Goal: Check status: Check status

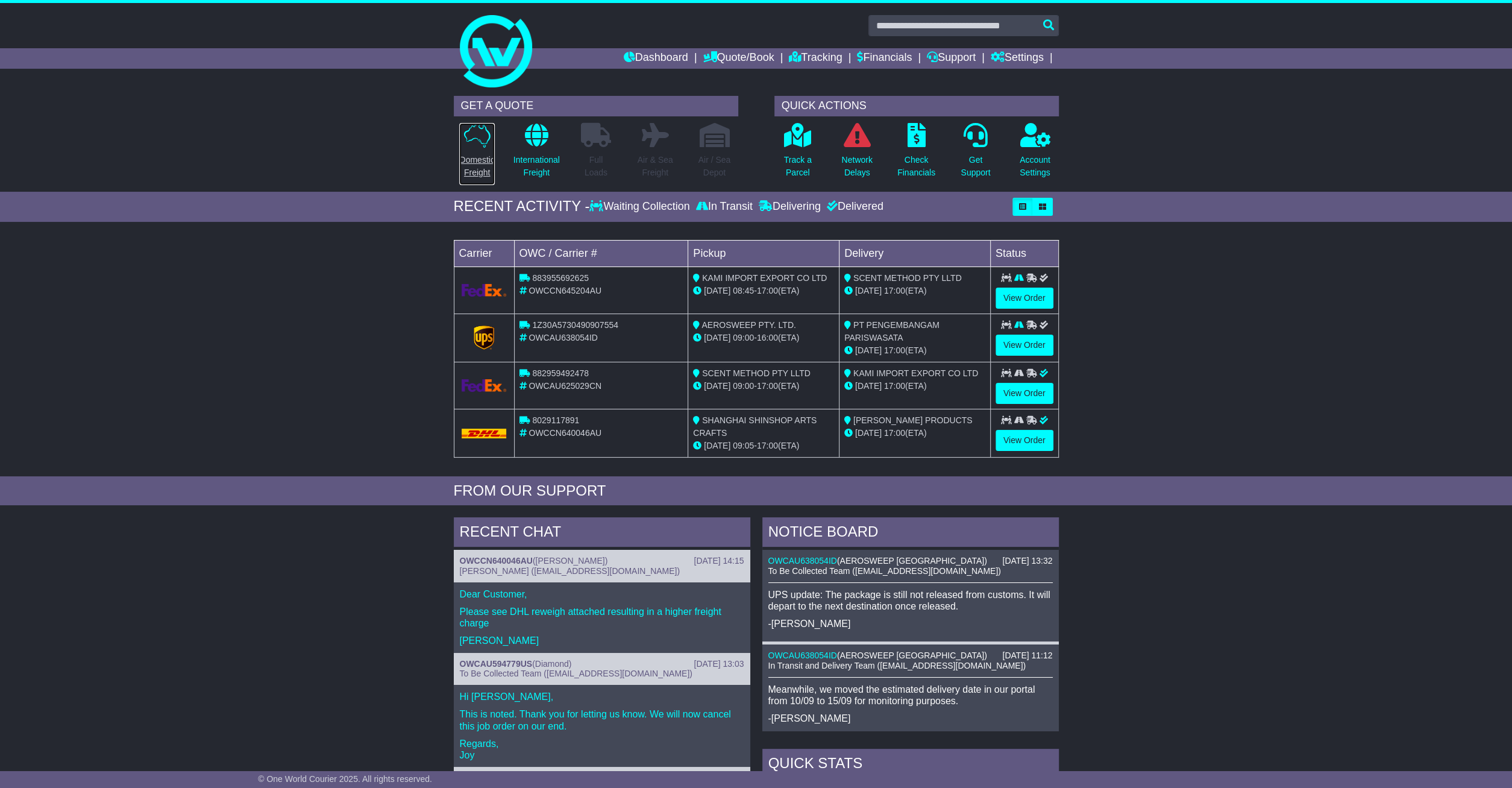
click at [478, 171] on p "Domestic Freight" at bounding box center [477, 167] width 35 height 25
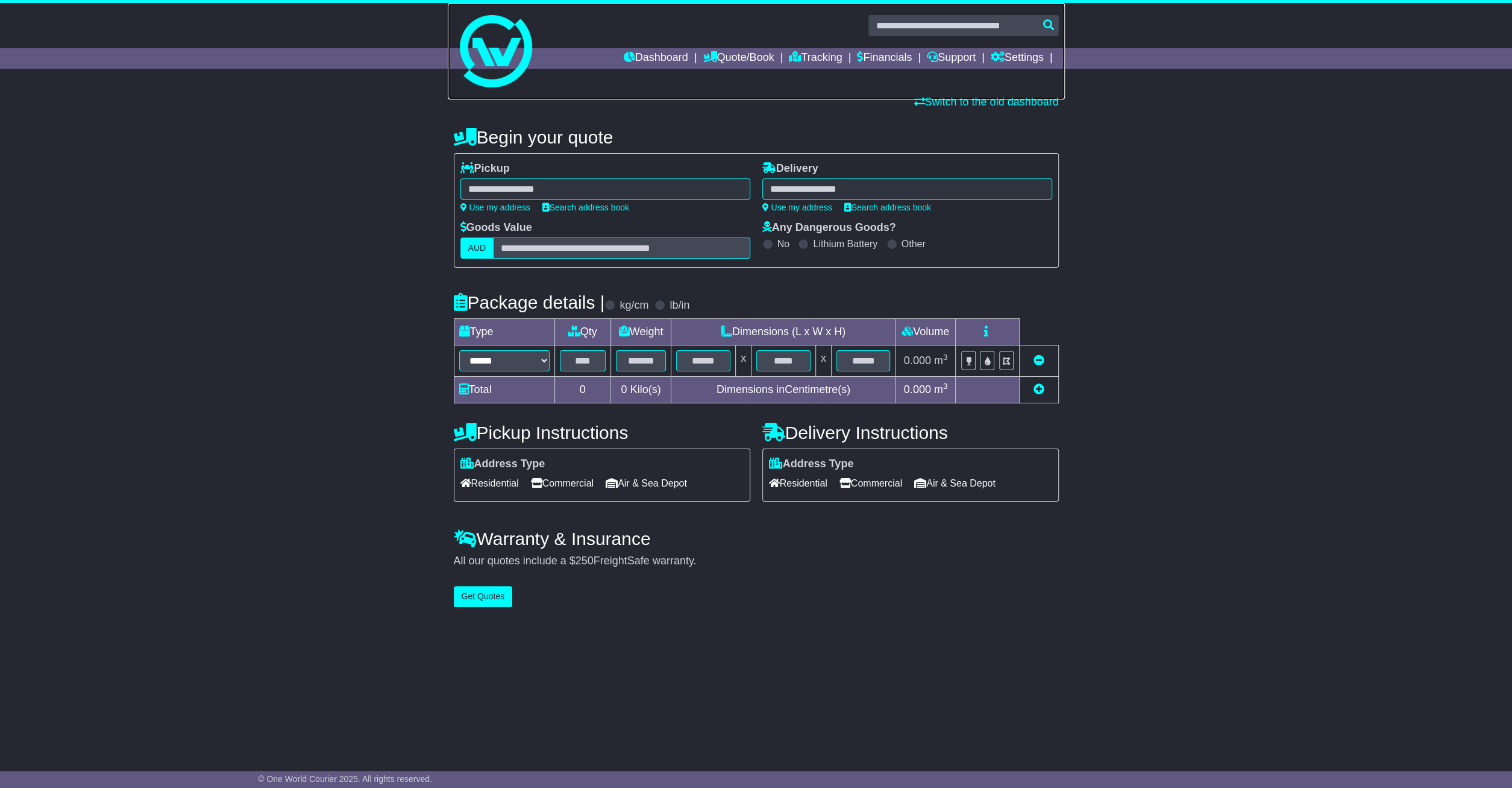
click at [665, 47] on link at bounding box center [756, 51] width 617 height 97
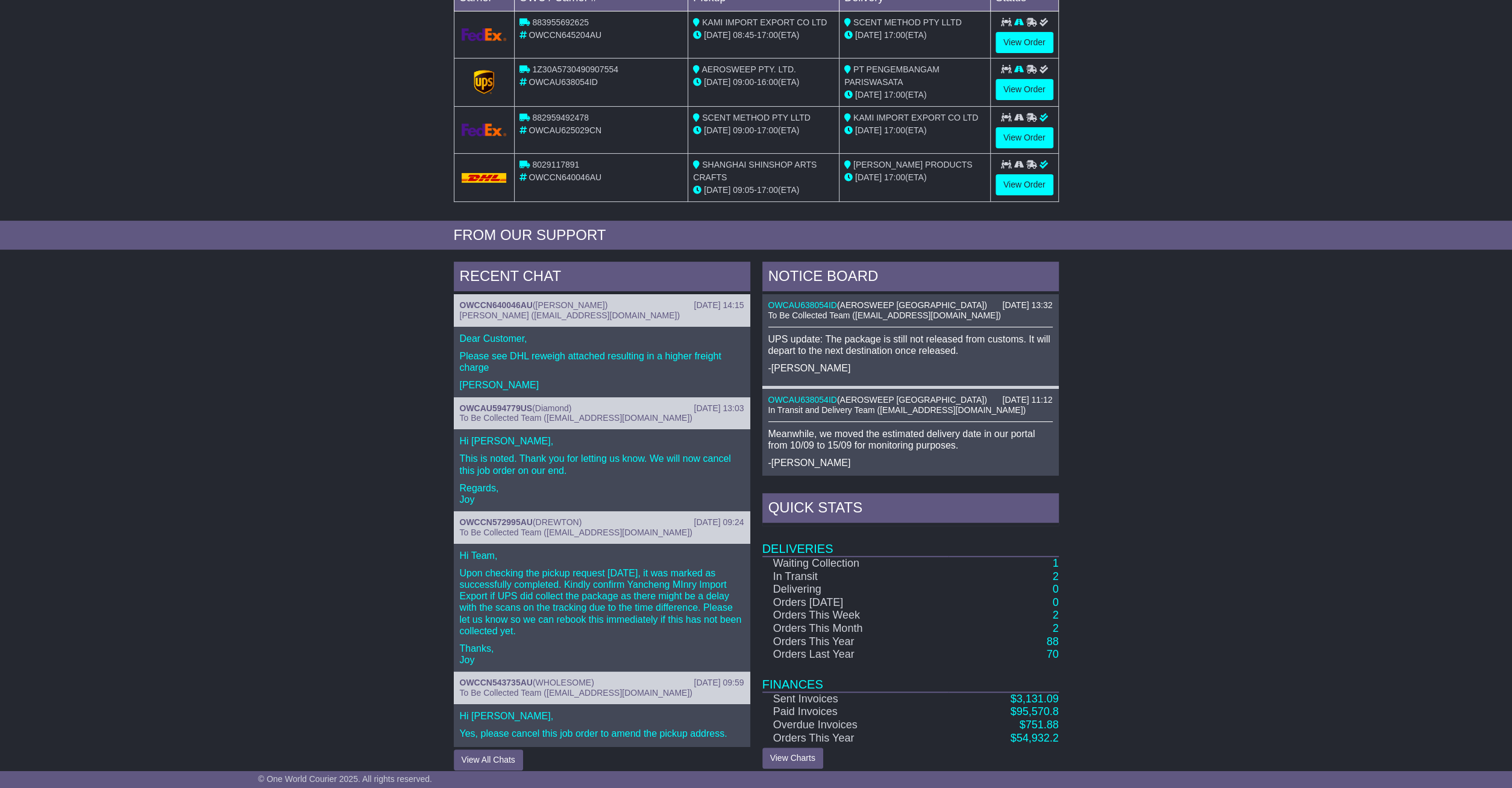
scroll to position [264, 0]
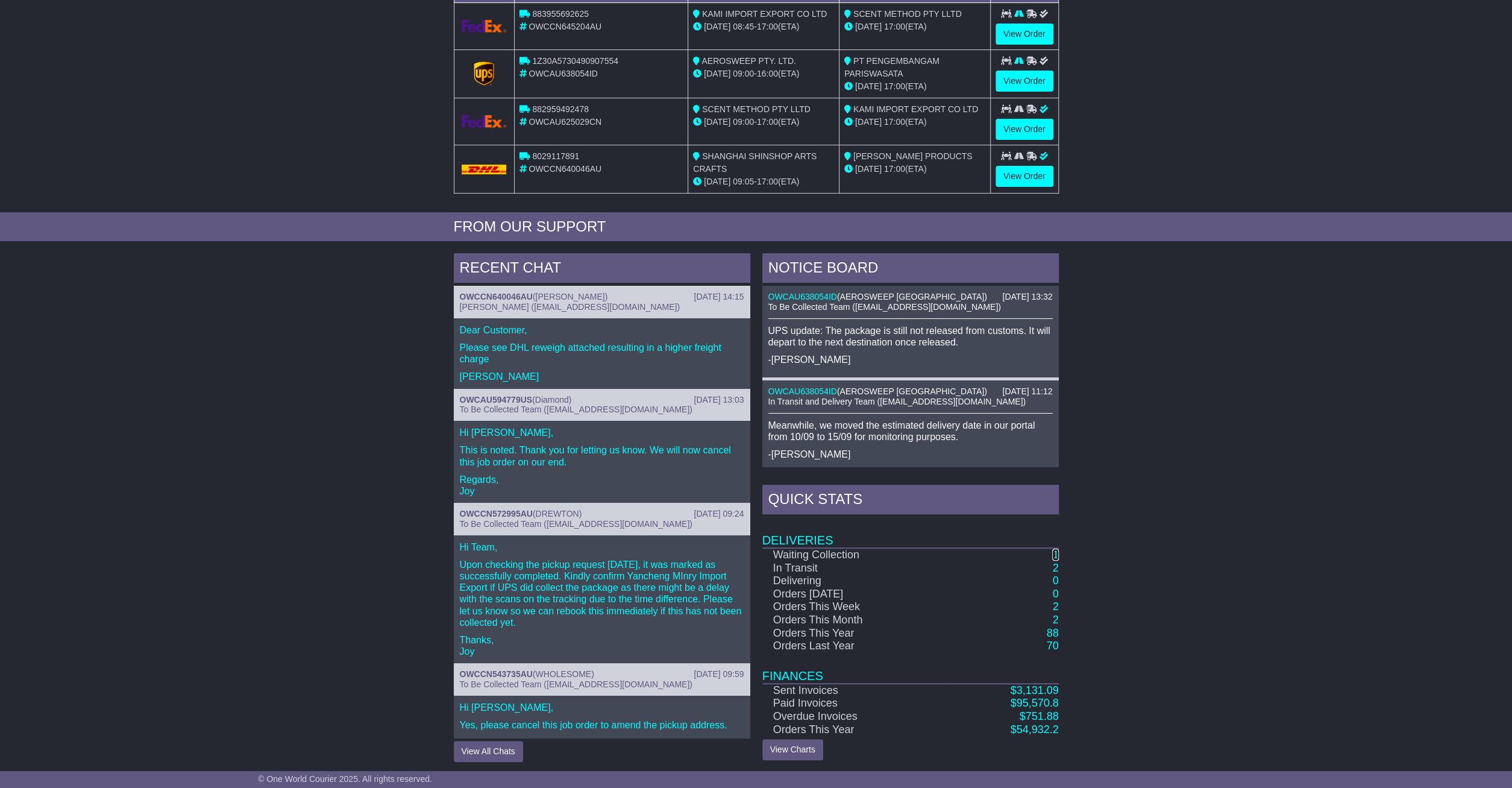
click at [1056, 554] on link "1" at bounding box center [1055, 555] width 6 height 12
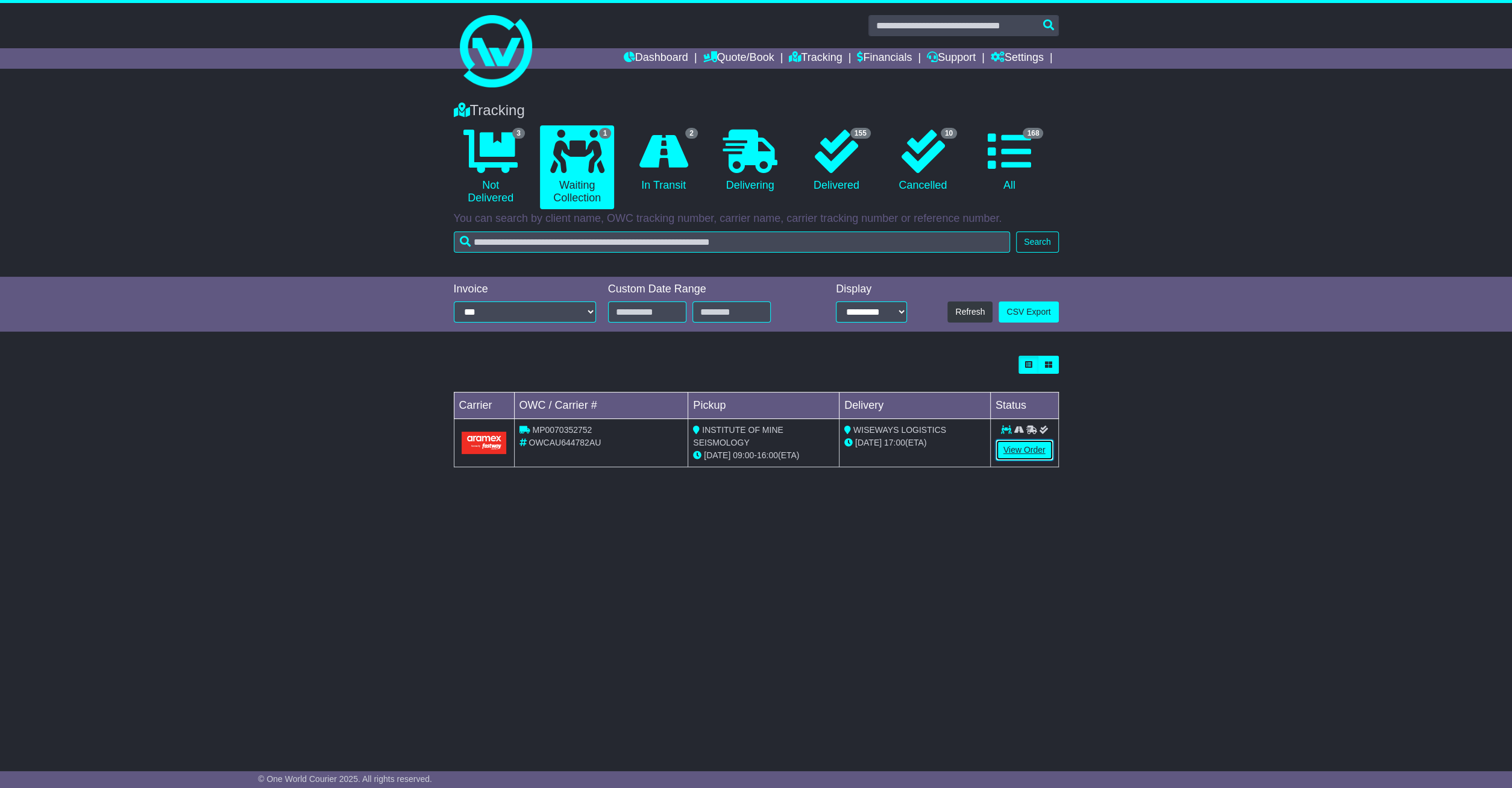
click at [1029, 447] on link "View Order" at bounding box center [1025, 450] width 58 height 21
